Goal: Task Accomplishment & Management: Manage account settings

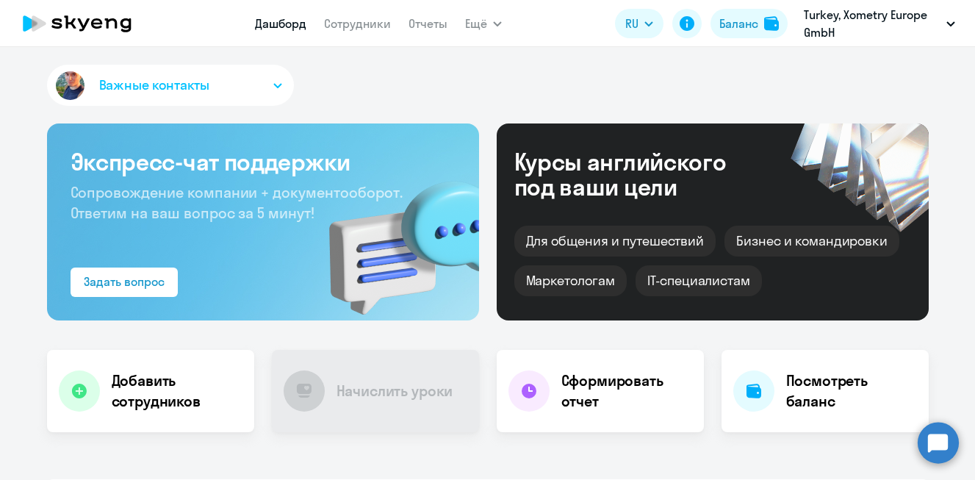
select select "30"
click at [369, 21] on link "Сотрудники" at bounding box center [357, 23] width 67 height 15
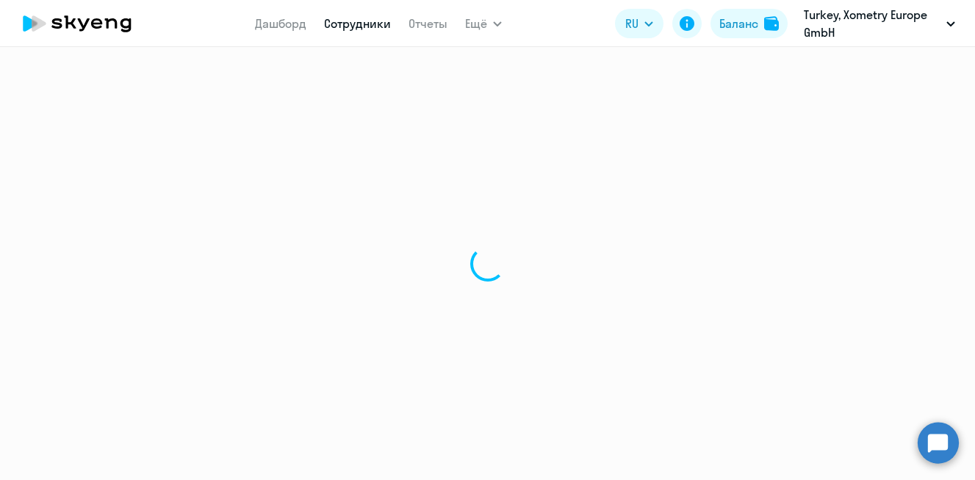
select select "30"
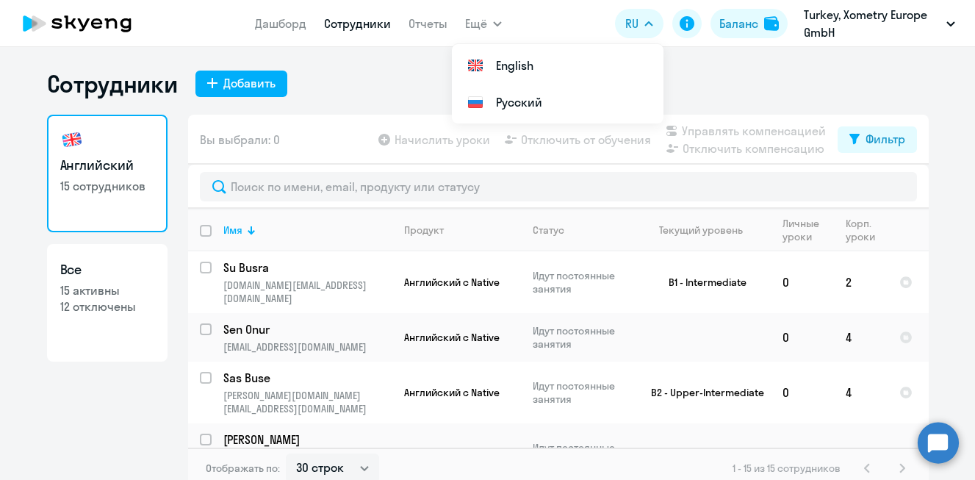
click at [647, 25] on icon "button" at bounding box center [649, 23] width 9 height 5
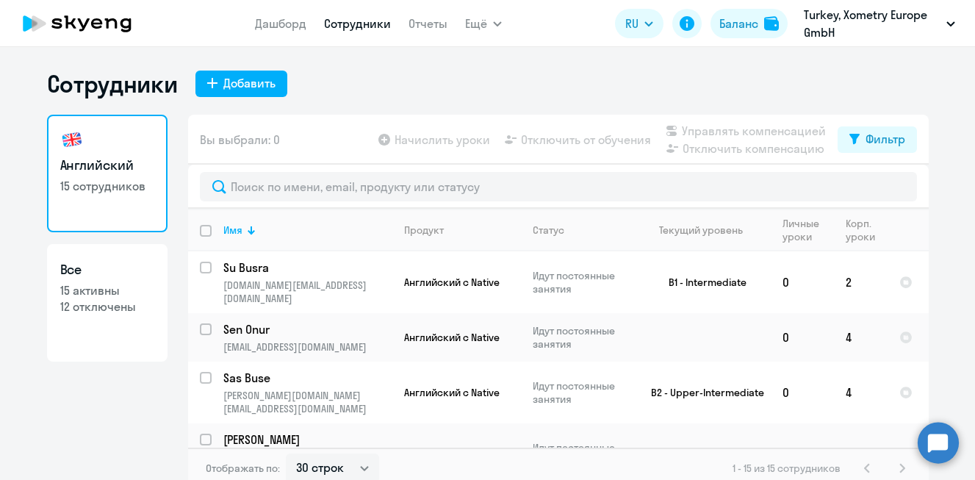
click at [647, 24] on icon "button" at bounding box center [648, 24] width 7 height 4
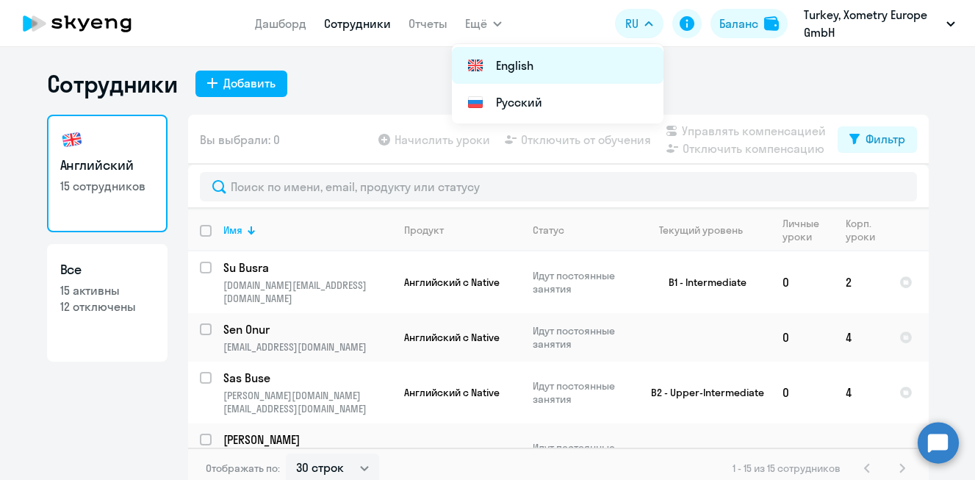
click at [539, 66] on li "English" at bounding box center [558, 65] width 212 height 37
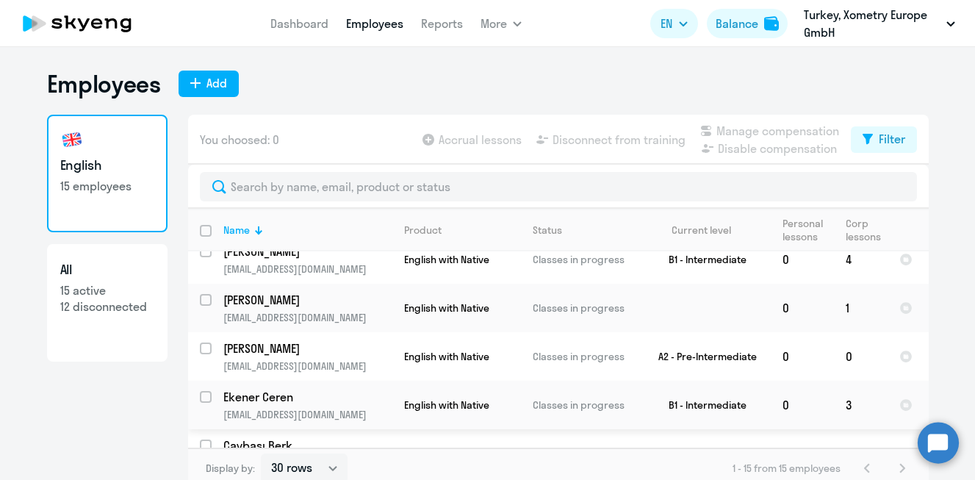
scroll to position [443, 0]
click at [208, 344] on input "select row 39103641" at bounding box center [214, 358] width 29 height 29
checkbox input "true"
